Goal: Task Accomplishment & Management: Complete application form

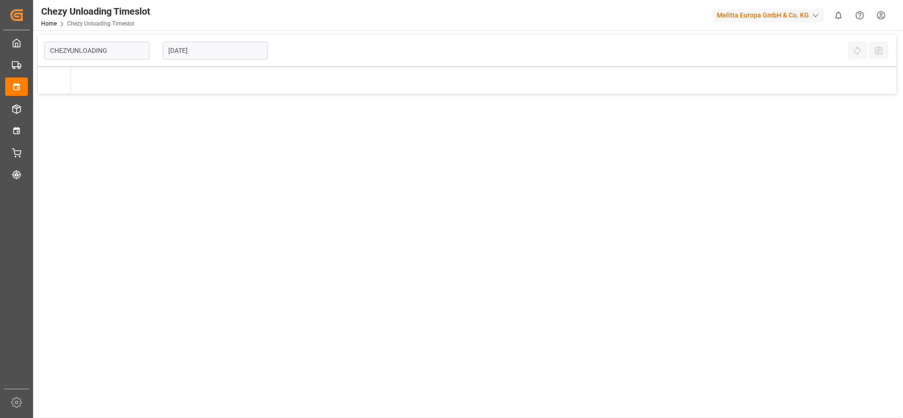
type input "Chezy Unloading"
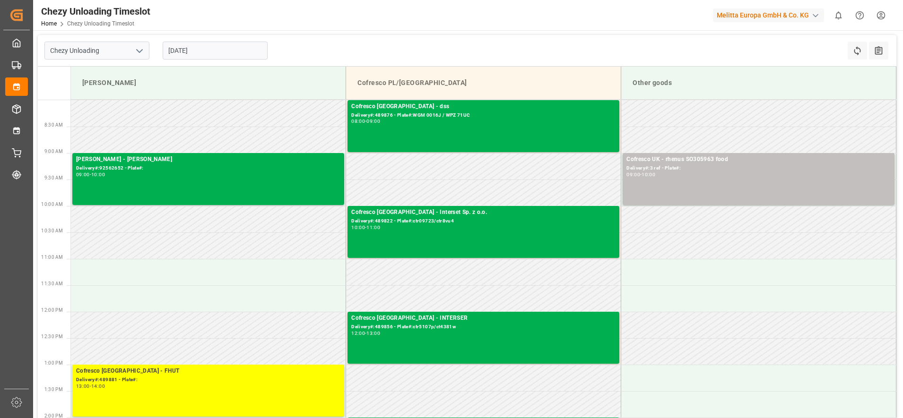
click at [209, 50] on input "[DATE]" at bounding box center [215, 51] width 105 height 18
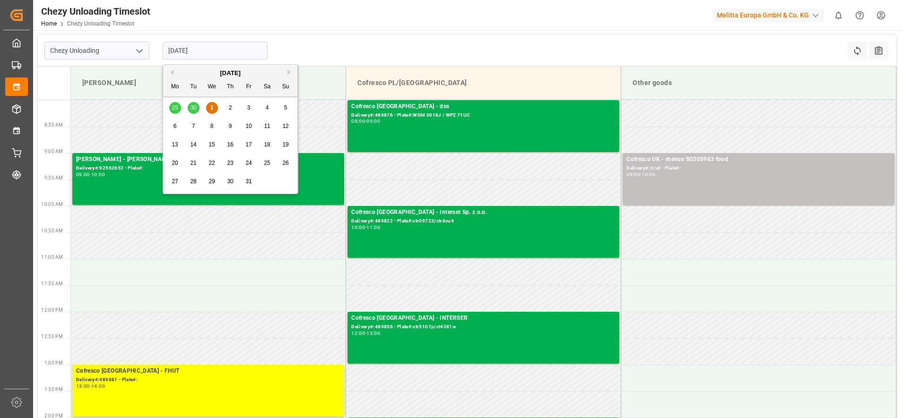
click at [212, 128] on span "8" at bounding box center [211, 126] width 3 height 7
type input "[DATE]"
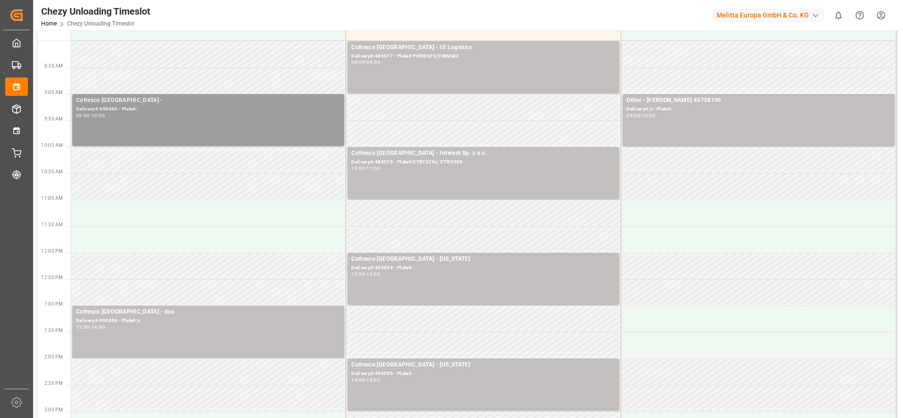
scroll to position [118, 0]
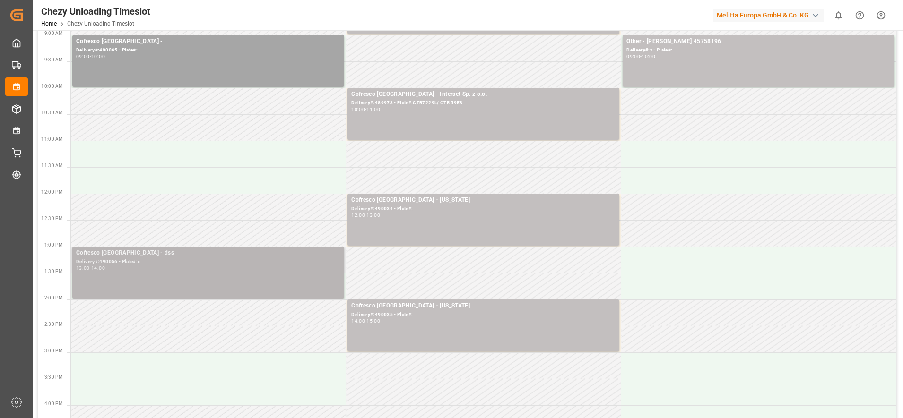
click at [250, 267] on div "13:00 - 14:00" at bounding box center [208, 268] width 264 height 5
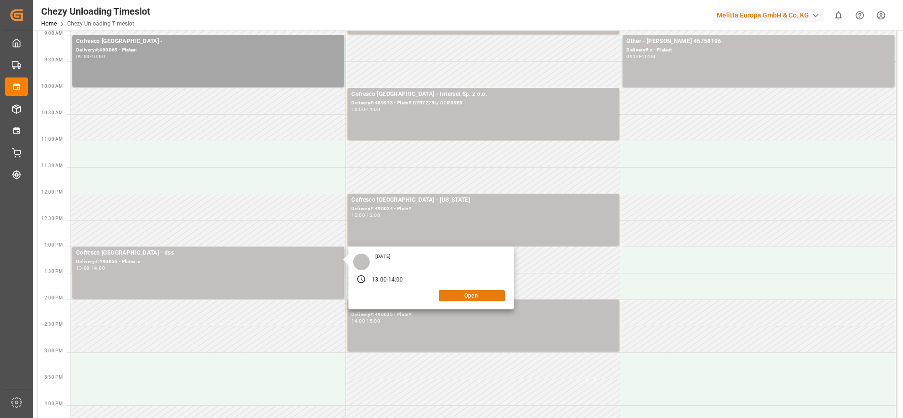
click at [461, 297] on button "Open" at bounding box center [472, 295] width 66 height 11
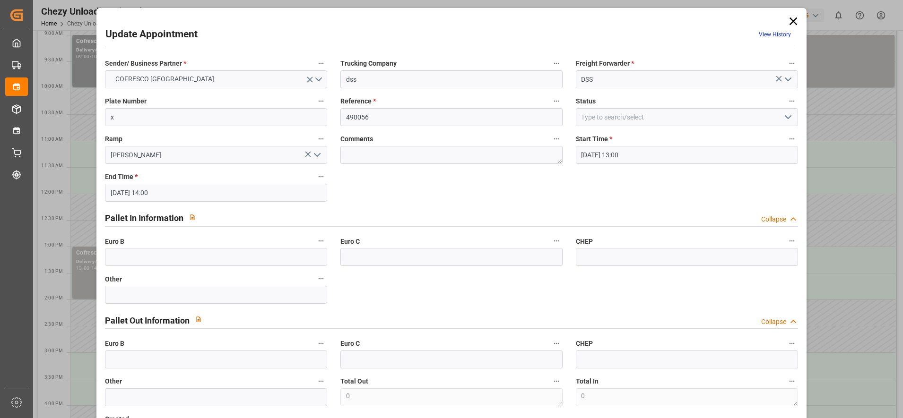
click at [789, 25] on icon at bounding box center [793, 21] width 8 height 8
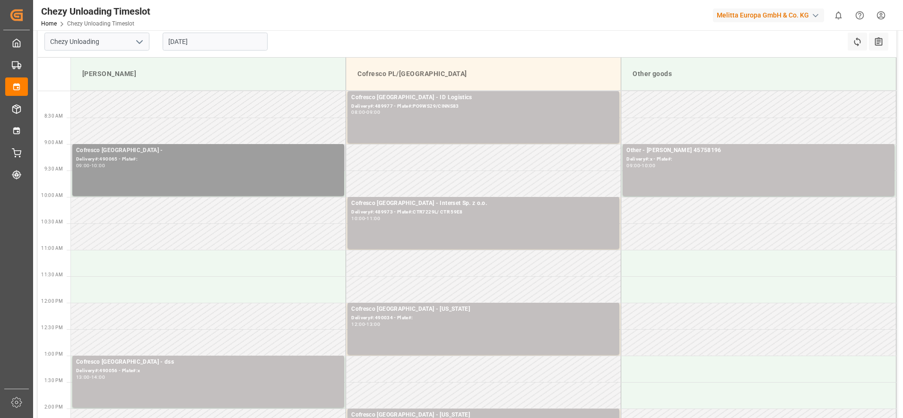
scroll to position [0, 0]
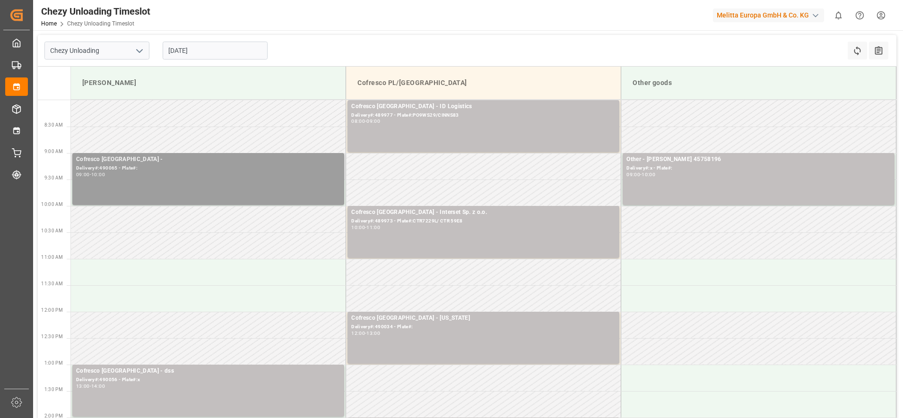
click at [282, 175] on div "09:00 - 10:00" at bounding box center [208, 175] width 264 height 5
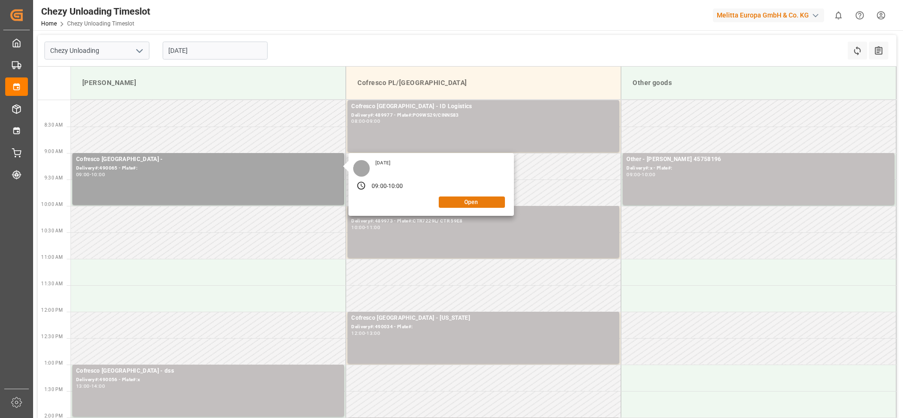
click at [484, 198] on button "Open" at bounding box center [472, 202] width 66 height 11
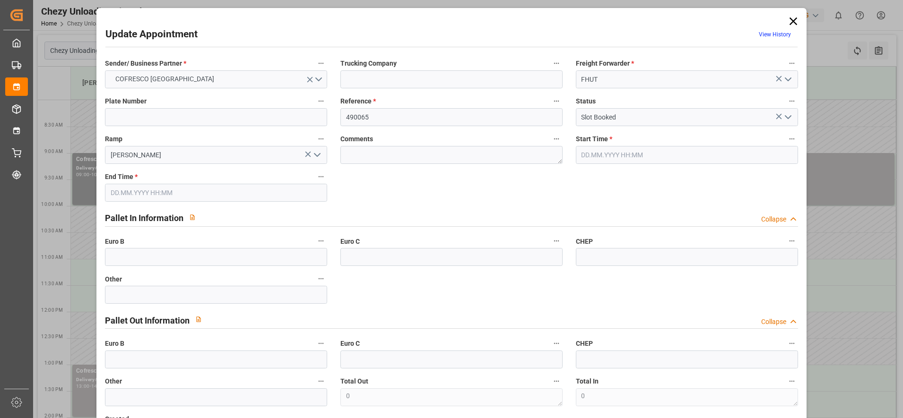
type input "08.10.2025 09:00"
type input "08.10.2025 10:00"
type input "01.10.2025 10:12"
click at [789, 19] on icon at bounding box center [792, 21] width 13 height 13
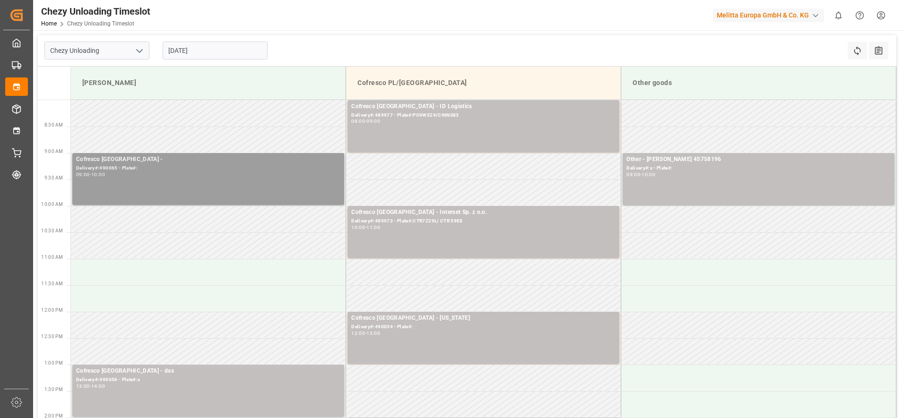
click at [205, 184] on div "Cofresco Poland - Delivery#:490065 - Plate#: 09:00 - 10:00" at bounding box center [208, 179] width 264 height 48
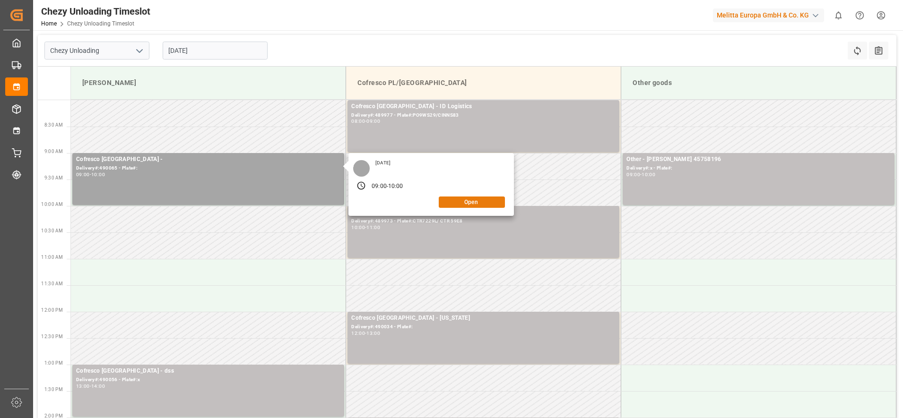
click at [470, 203] on button "Open" at bounding box center [472, 202] width 66 height 11
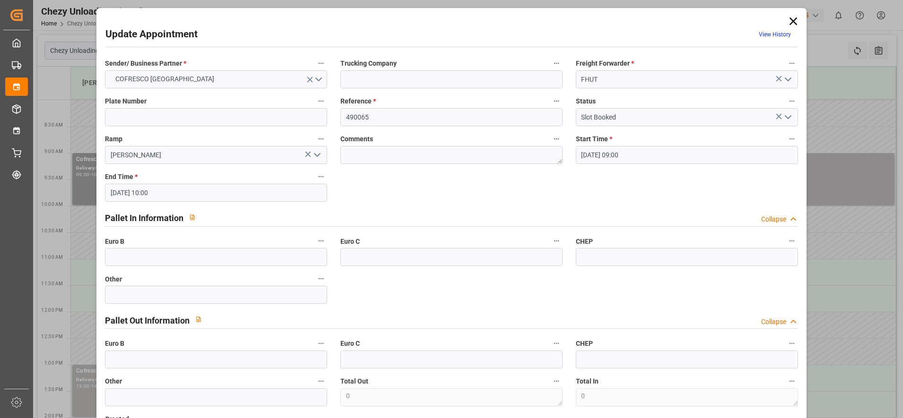
click at [782, 20] on div "Update Appointment View History Sender/ Business Partner * COFRESCO POLAND Truc…" at bounding box center [451, 249] width 705 height 478
click at [790, 20] on icon at bounding box center [793, 21] width 8 height 8
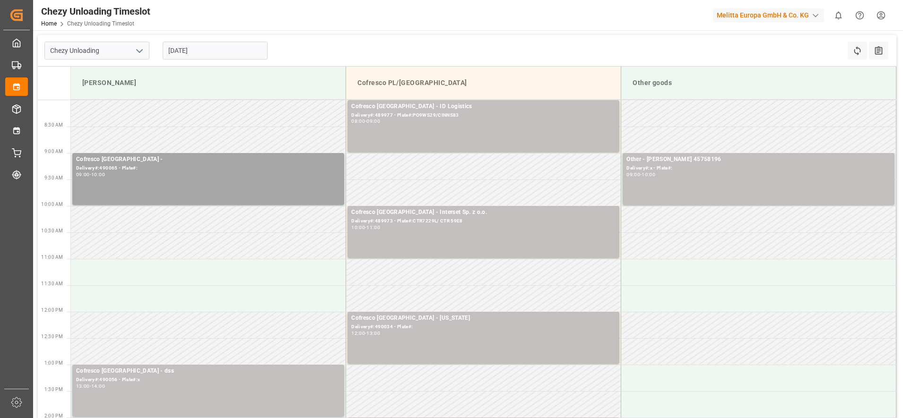
click at [209, 41] on div "[DATE]" at bounding box center [215, 50] width 118 height 31
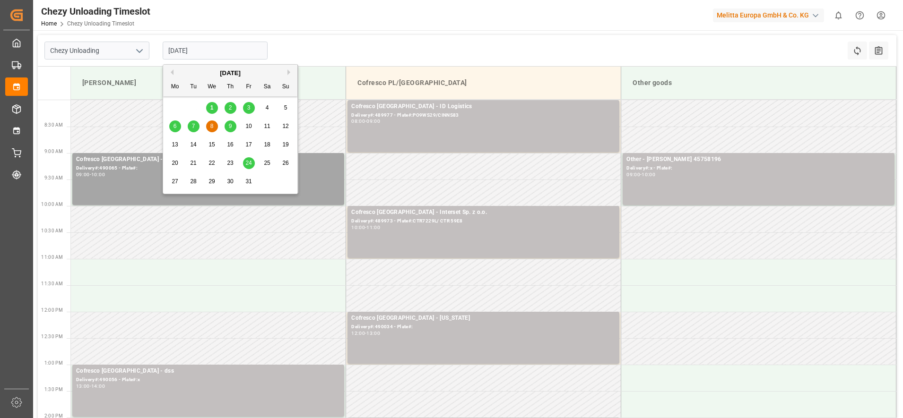
click at [211, 52] on input "[DATE]" at bounding box center [215, 51] width 105 height 18
click at [226, 131] on div "9" at bounding box center [230, 126] width 12 height 11
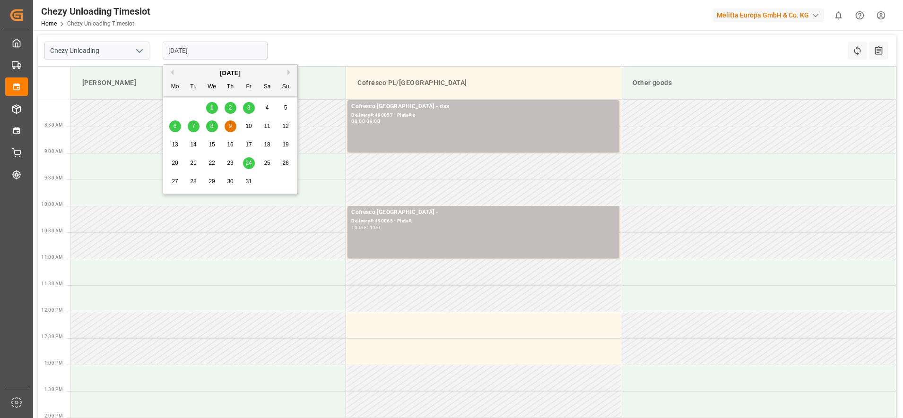
click at [232, 52] on input "09.10.2025" at bounding box center [215, 51] width 105 height 18
click at [198, 128] on div "7" at bounding box center [194, 126] width 12 height 11
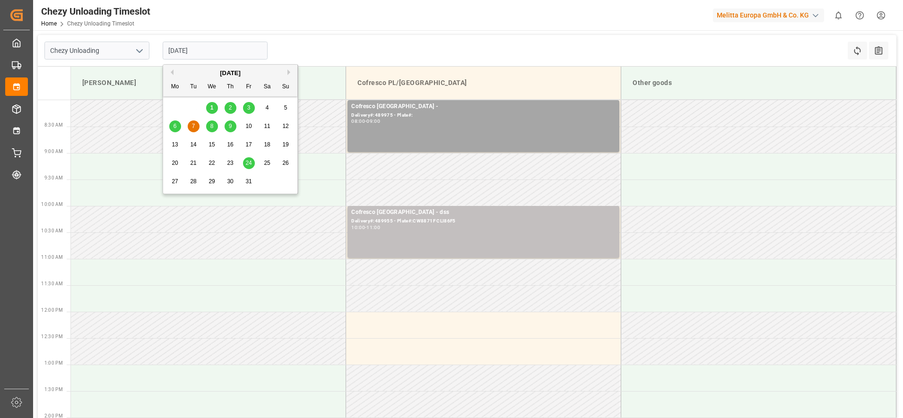
click at [226, 45] on input "07.10.2025" at bounding box center [215, 51] width 105 height 18
click at [181, 125] on div "6 7 8 9 10 11 12" at bounding box center [230, 126] width 129 height 18
click at [174, 129] on span "6" at bounding box center [174, 126] width 3 height 7
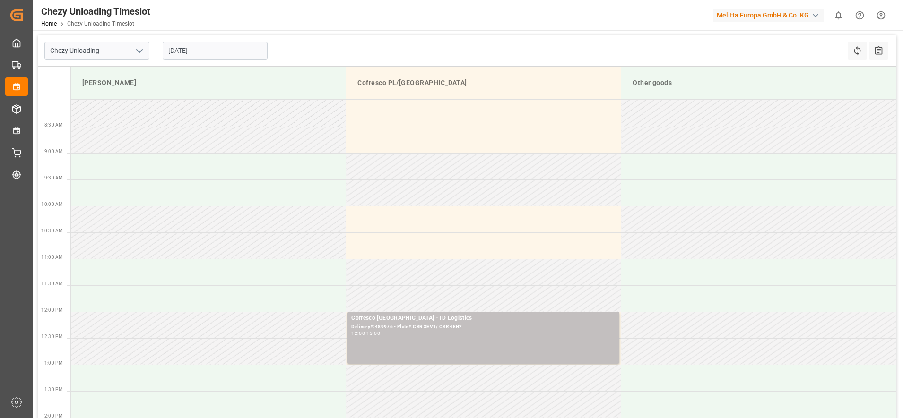
click at [208, 56] on input "06.10.2025" at bounding box center [215, 51] width 105 height 18
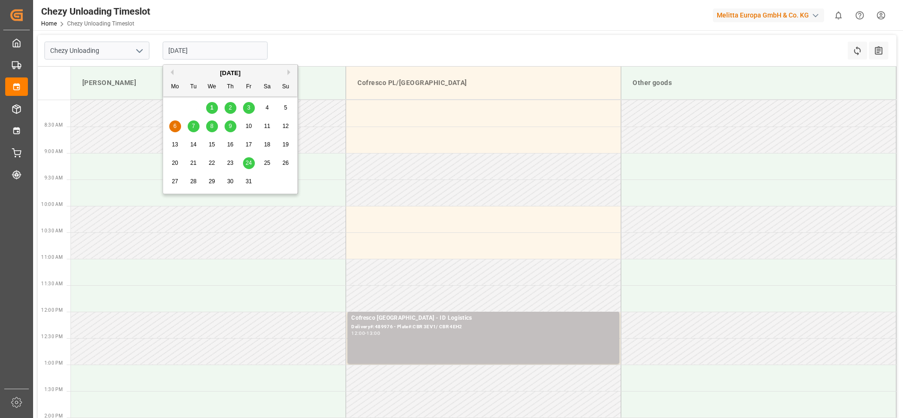
click at [250, 106] on span "3" at bounding box center [248, 107] width 3 height 7
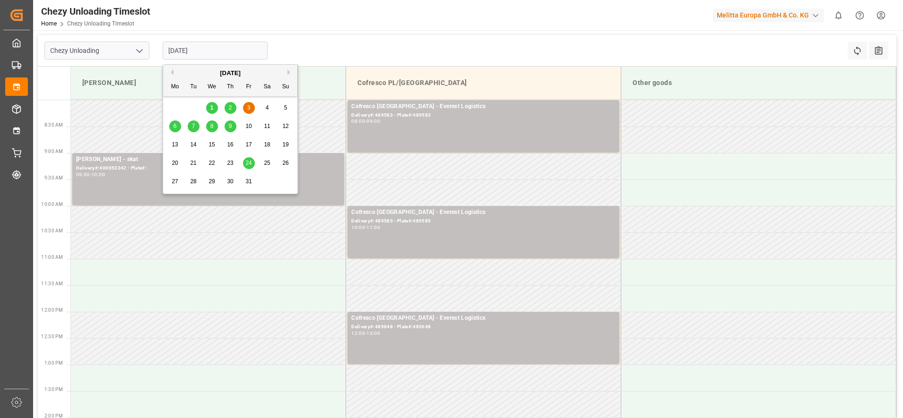
click at [251, 47] on input "03.10.2025" at bounding box center [215, 51] width 105 height 18
click at [236, 109] on div "2" at bounding box center [230, 108] width 12 height 11
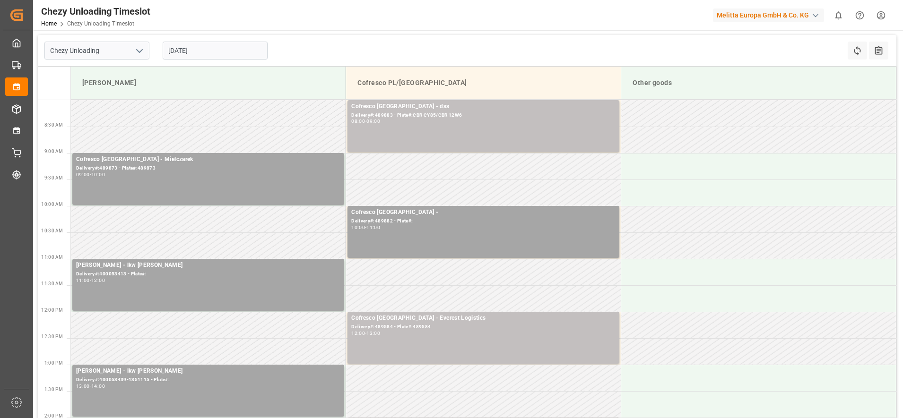
click at [223, 55] on input "02.10.2025" at bounding box center [215, 51] width 105 height 18
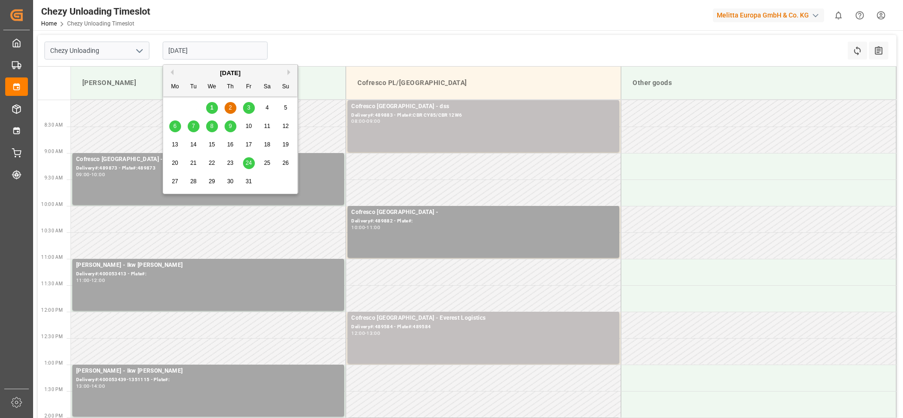
click at [213, 106] on span "1" at bounding box center [211, 107] width 3 height 7
type input "[DATE]"
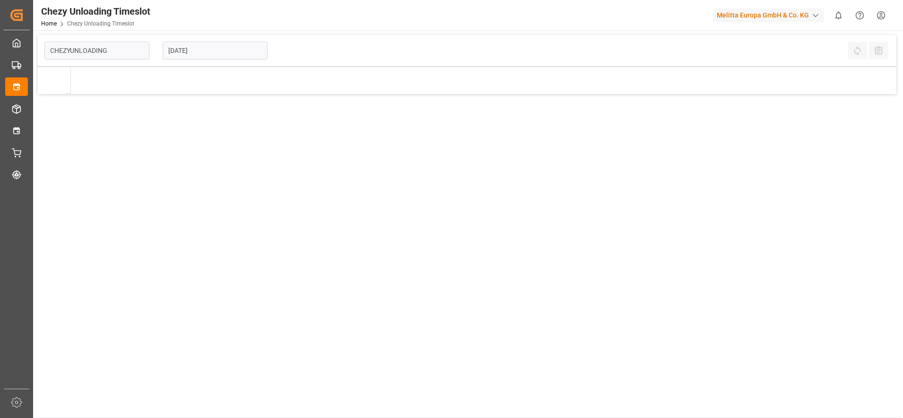
type input "Chezy Unloading"
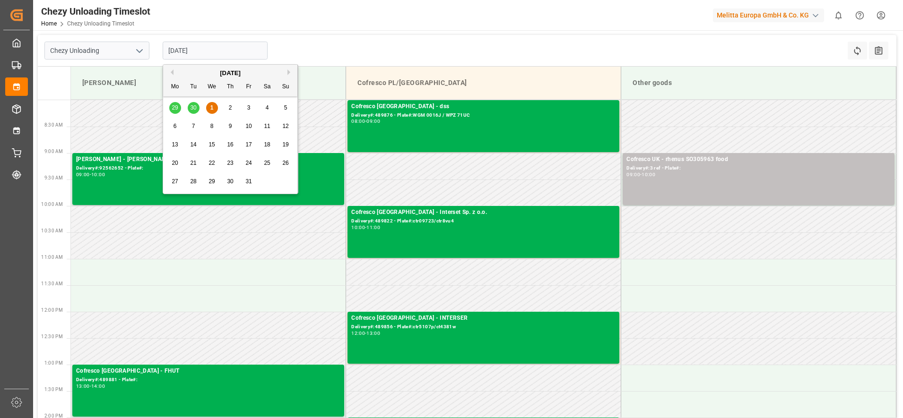
click at [217, 55] on input "[DATE]" at bounding box center [215, 51] width 105 height 18
click at [208, 129] on div "8" at bounding box center [212, 126] width 12 height 11
type input "[DATE]"
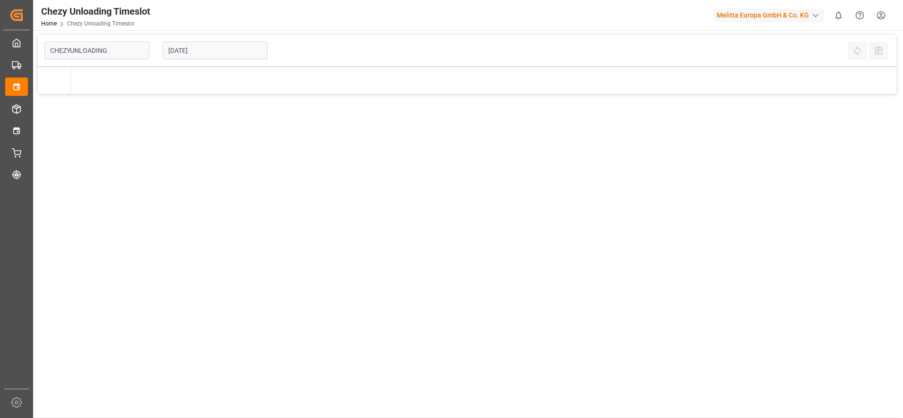
type input "Chezy Unloading"
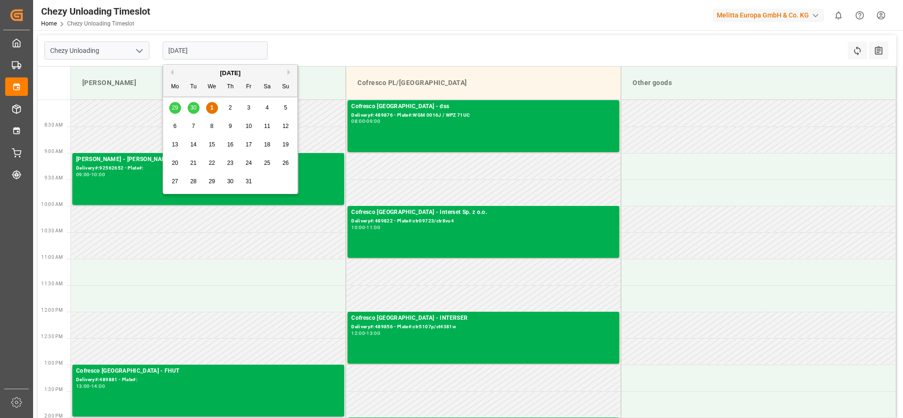
click at [203, 50] on input "[DATE]" at bounding box center [215, 51] width 105 height 18
click at [214, 131] on div "8" at bounding box center [212, 126] width 12 height 11
type input "[DATE]"
